Goal: Book appointment/travel/reservation

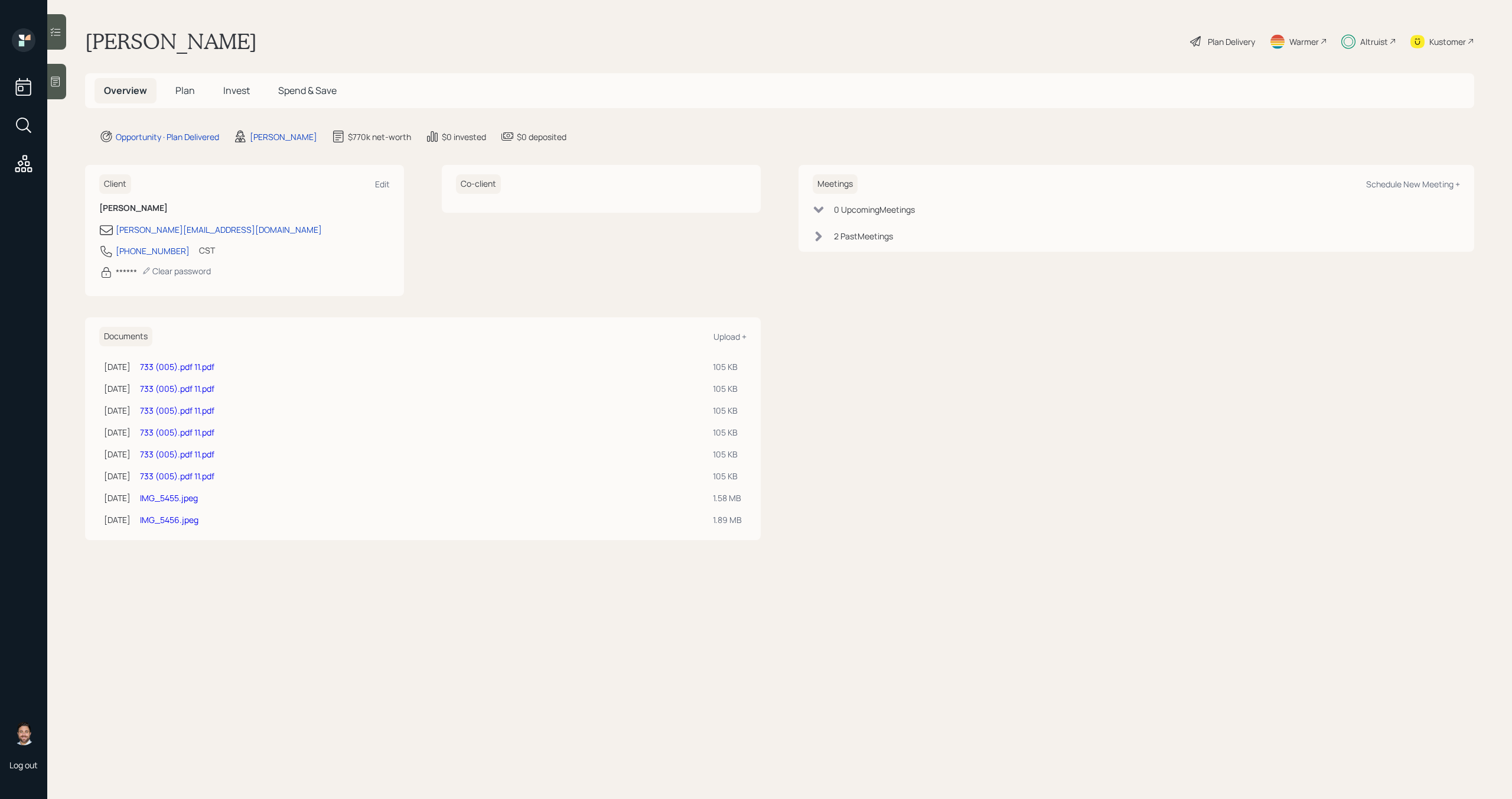
click at [234, 87] on span "Invest" at bounding box center [237, 90] width 27 height 13
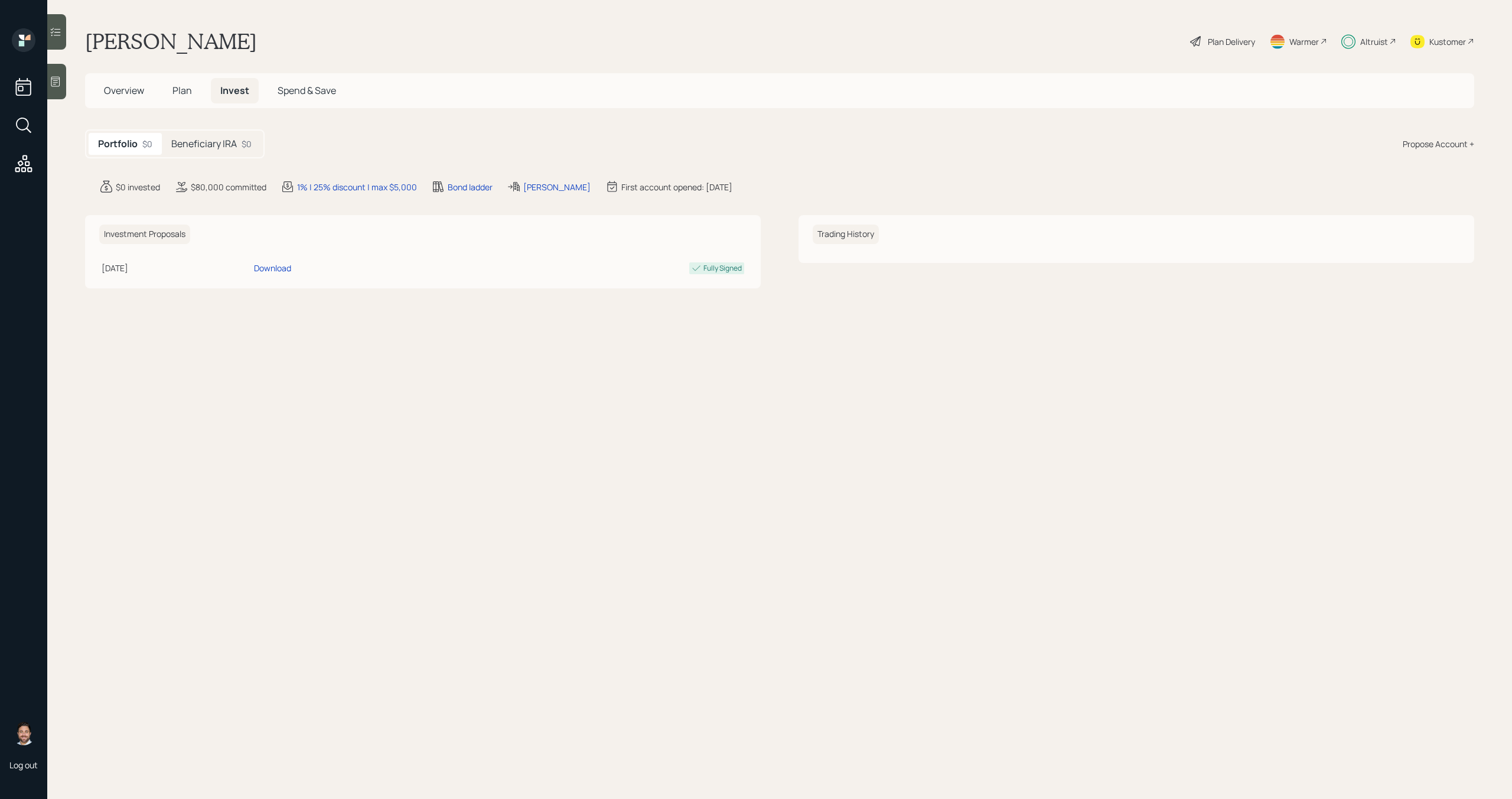
click at [239, 145] on div "Beneficiary IRA $0" at bounding box center [211, 144] width 99 height 21
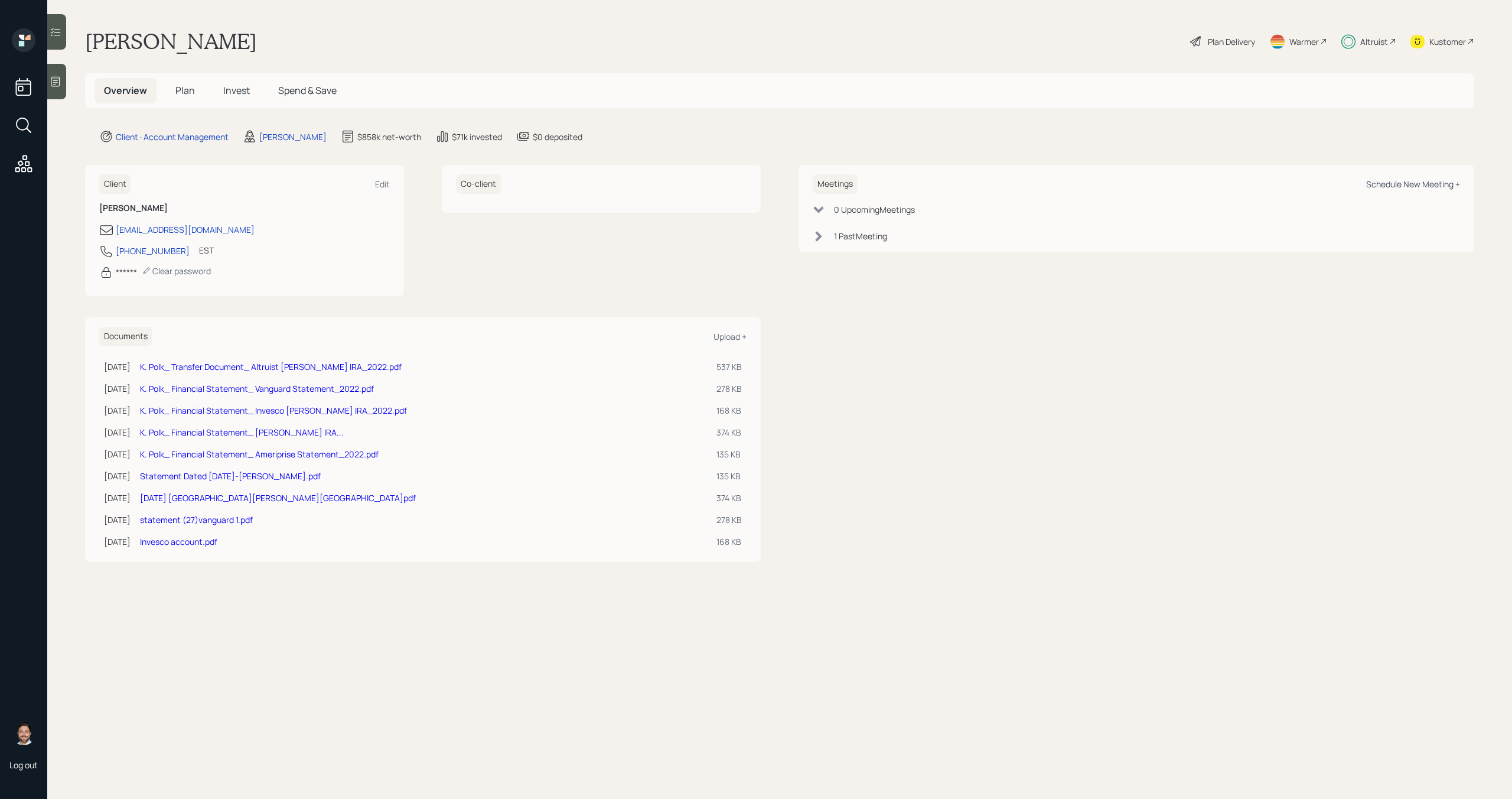
click at [1448, 182] on div "Schedule New Meeting +" at bounding box center [1413, 184] width 94 height 12
select select "bffa7908-1b2a-4c79-9bb6-f0ec9aed22d3"
